Goal: Task Accomplishment & Management: Manage account settings

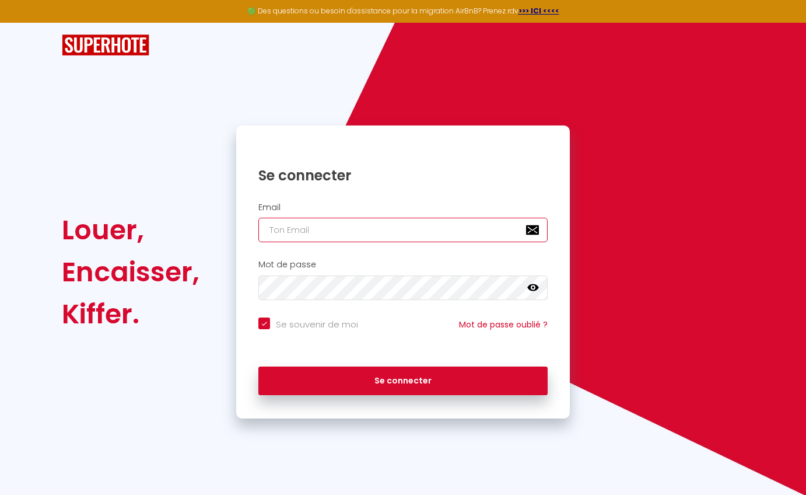
click at [355, 233] on input "email" at bounding box center [402, 230] width 289 height 24
click at [0, 494] on com-1password-button at bounding box center [0, 495] width 0 height 0
type input "[EMAIL_ADDRESS][DOMAIN_NAME]"
checkbox input "true"
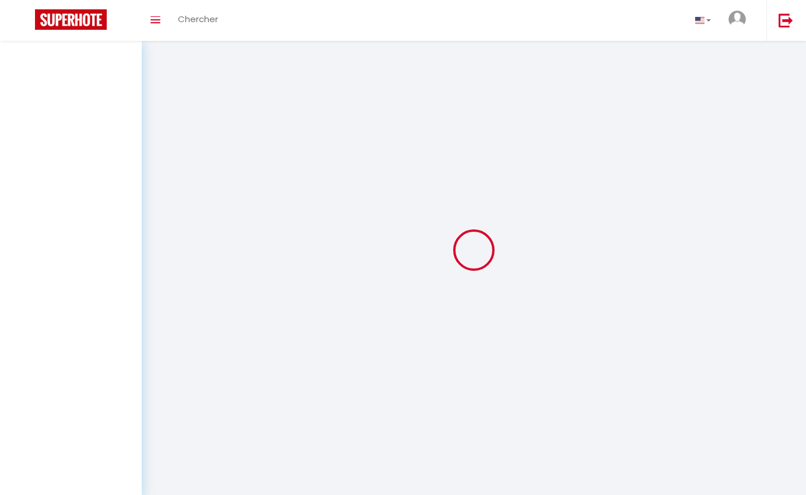
select select
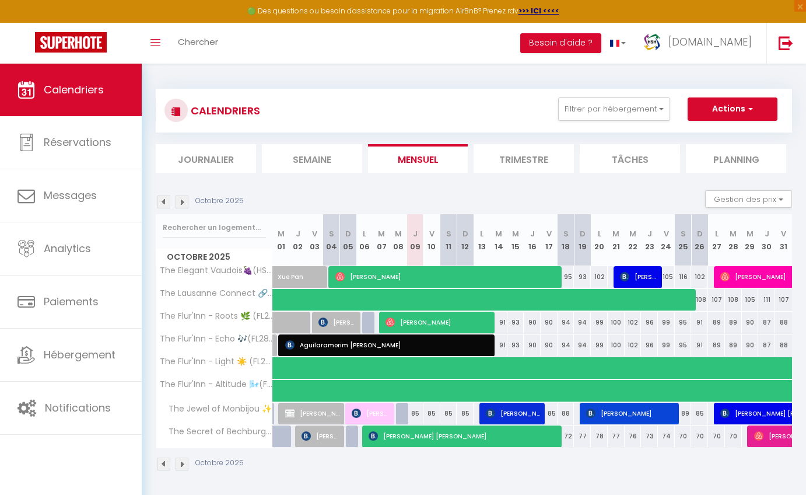
select select
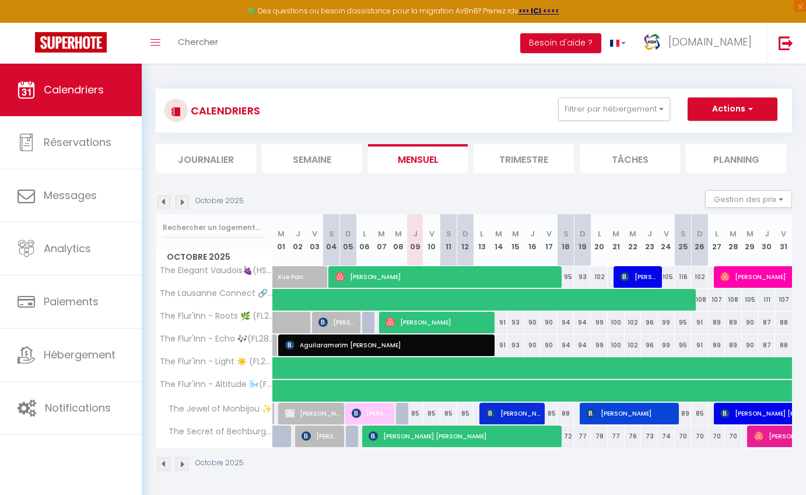
select select
click at [416, 320] on span "[PERSON_NAME]" at bounding box center [438, 322] width 107 height 22
select select "OK"
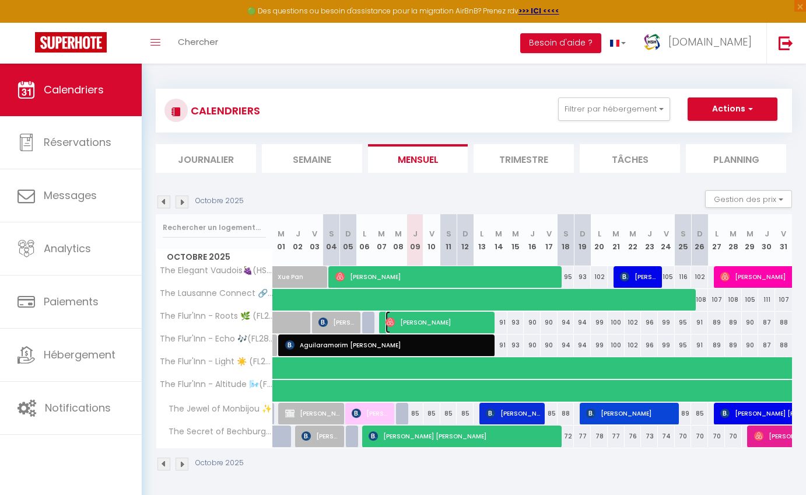
select select "1"
select select "0"
select select "1"
select select
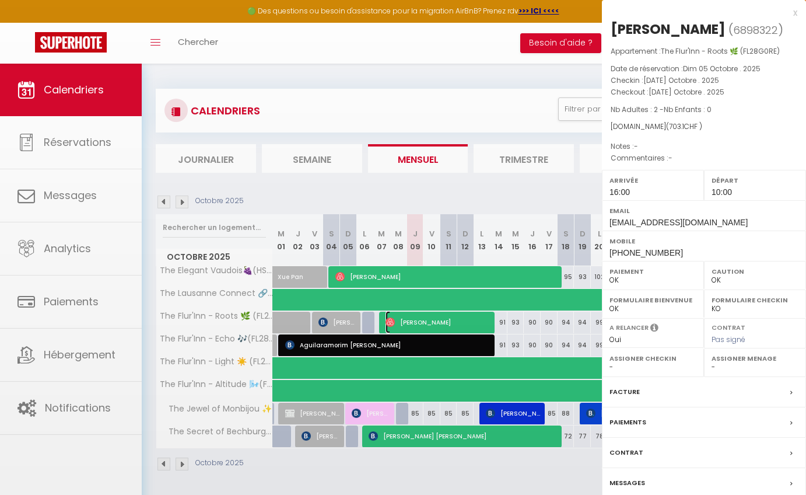
select select "47598"
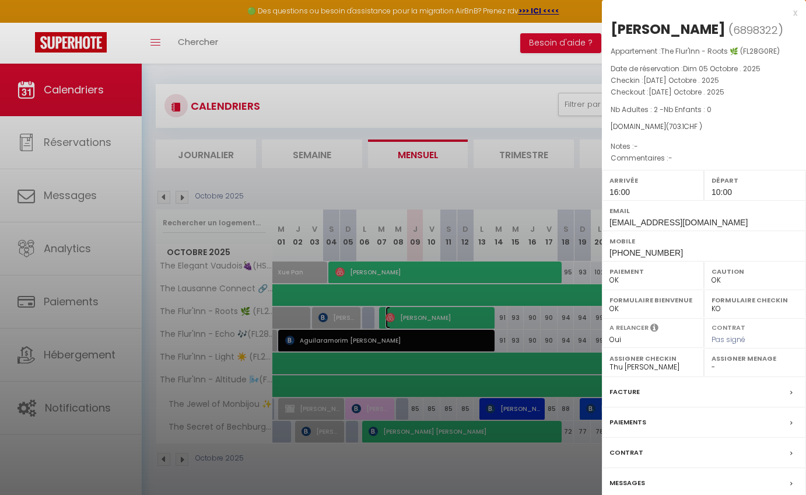
scroll to position [8, 0]
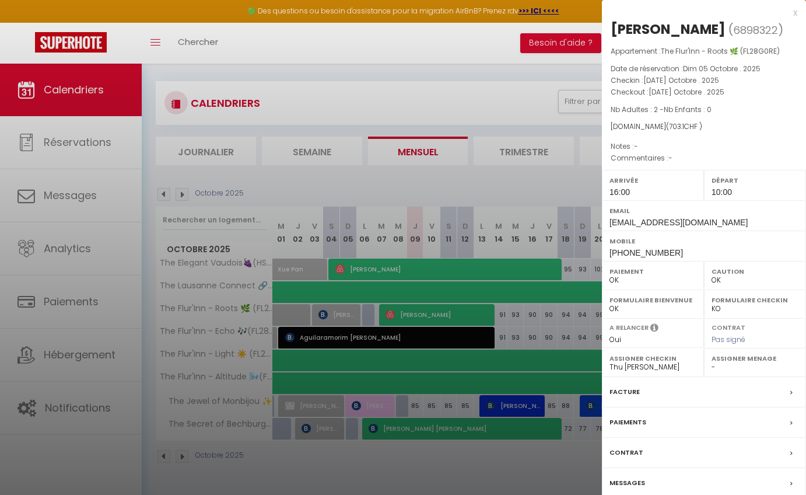
click at [66, 250] on div at bounding box center [403, 247] width 806 height 495
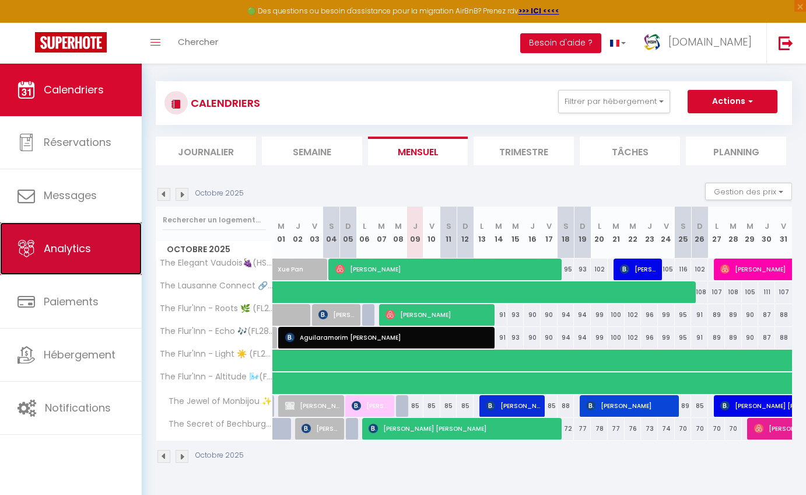
click at [72, 244] on span "Analytics" at bounding box center [67, 248] width 47 height 15
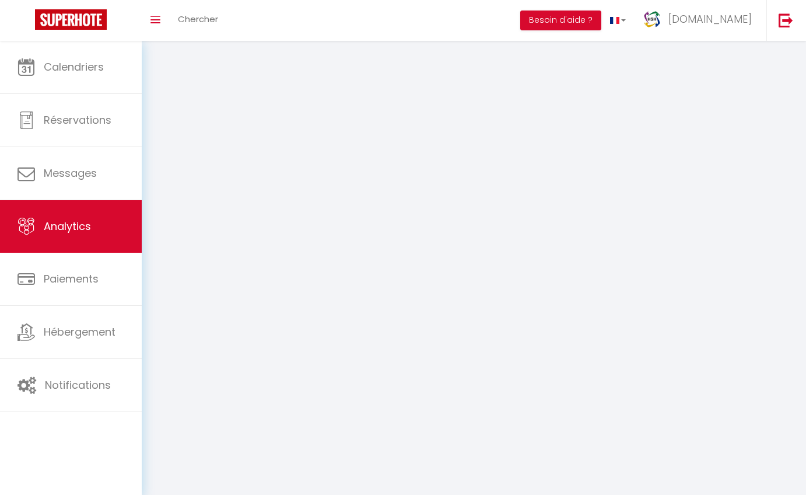
select select "2025"
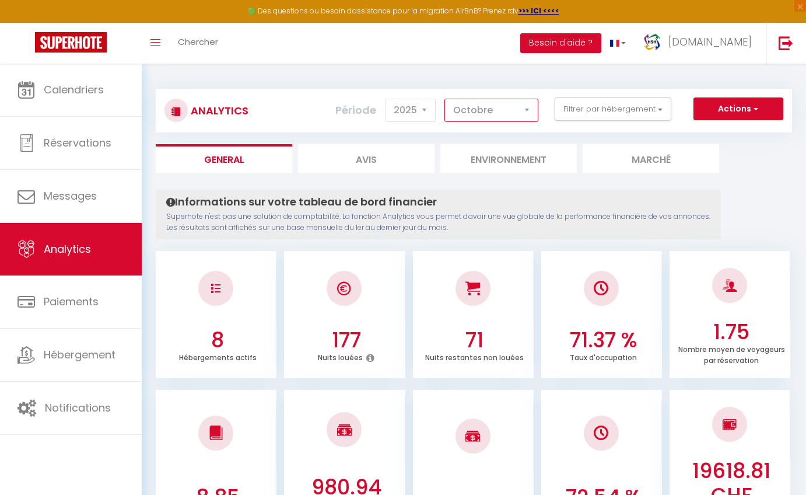
click at [508, 109] on select "[PERSON_NAME] Mars [PERSON_NAME] Juin Juillet Août Septembre Octobre Novembre D…" at bounding box center [491, 110] width 94 height 23
click at [445, 99] on select "[PERSON_NAME] Mars [PERSON_NAME] Juin Juillet Août Septembre Octobre Novembre D…" at bounding box center [491, 110] width 94 height 23
click at [497, 109] on select "[PERSON_NAME] Mars [PERSON_NAME] Juin Juillet Août Septembre Octobre Novembre D…" at bounding box center [491, 110] width 94 height 23
click at [445, 99] on select "[PERSON_NAME] Mars [PERSON_NAME] Juin Juillet Août Septembre Octobre Novembre D…" at bounding box center [491, 110] width 94 height 23
click at [485, 112] on select "[PERSON_NAME] Mars [PERSON_NAME] Juin Juillet Août Septembre Octobre Novembre D…" at bounding box center [491, 110] width 94 height 23
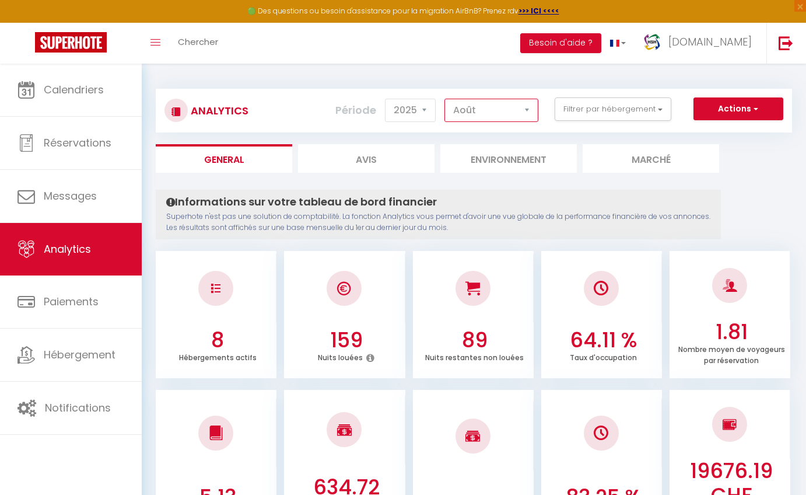
select select "7"
click at [445, 99] on select "[PERSON_NAME] Mars [PERSON_NAME] Juin Juillet Août Septembre Octobre Novembre D…" at bounding box center [491, 110] width 94 height 23
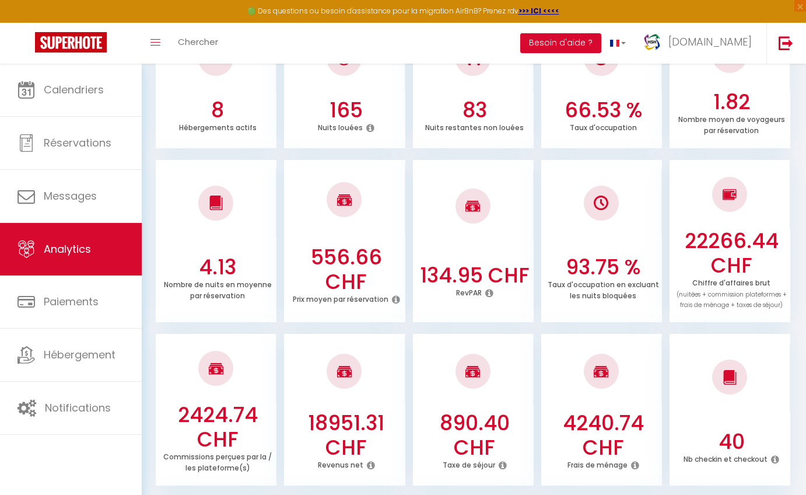
scroll to position [231, 0]
